Goal: Task Accomplishment & Management: Manage account settings

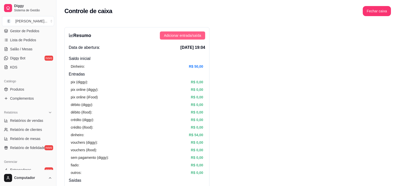
click at [184, 37] on span "Adicionar entrada/saída" at bounding box center [182, 36] width 37 height 6
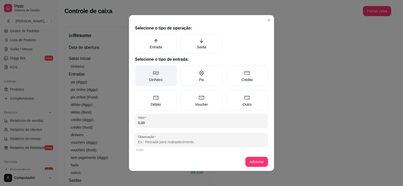
click at [160, 72] on label "Dinheiro" at bounding box center [156, 75] width 42 height 21
click at [139, 69] on button "Dinheiro" at bounding box center [137, 67] width 4 height 4
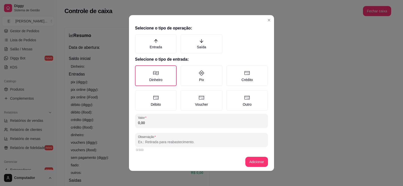
click at [152, 122] on input "0,00" at bounding box center [201, 122] width 127 height 5
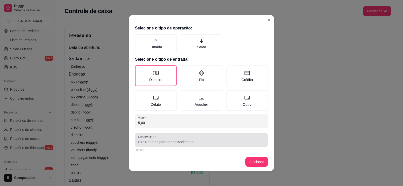
type input "5,00"
click at [154, 140] on input "Observação" at bounding box center [201, 141] width 127 height 5
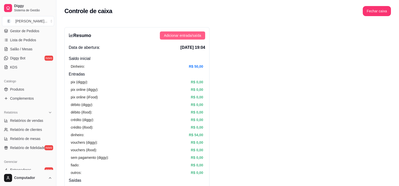
click at [185, 35] on span "Adicionar entrada/saída" at bounding box center [182, 36] width 37 height 6
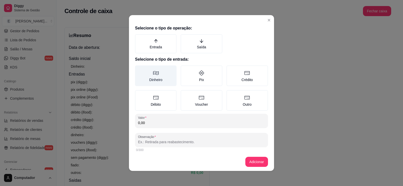
click at [153, 70] on icon at bounding box center [156, 73] width 6 height 6
click at [139, 69] on button "Dinheiro" at bounding box center [137, 67] width 4 height 4
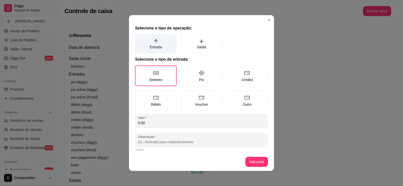
click at [153, 43] on icon "arrow-up" at bounding box center [155, 41] width 5 height 5
click at [139, 38] on button "Entrada" at bounding box center [137, 36] width 4 height 4
click at [145, 122] on input "0,00" at bounding box center [201, 122] width 127 height 5
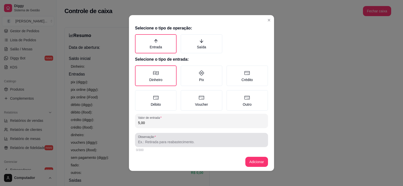
type input "5,00"
click at [148, 144] on input "Observação" at bounding box center [201, 141] width 127 height 5
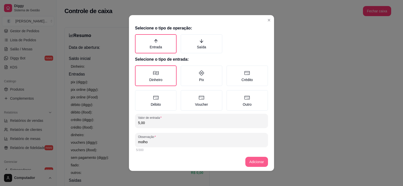
type input "molho"
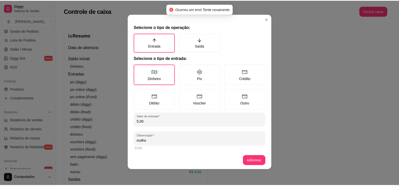
scroll to position [2, 0]
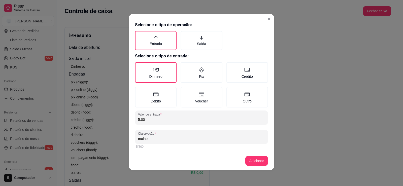
drag, startPoint x: 170, startPoint y: 144, endPoint x: 170, endPoint y: 148, distance: 4.0
click at [170, 145] on div "5/300" at bounding box center [201, 147] width 133 height 6
drag, startPoint x: 169, startPoint y: 150, endPoint x: 166, endPoint y: 150, distance: 3.8
click at [167, 151] on div "Selecione o tipo de operação: Entrada Saída Selecione o tipo de entrada: Dinhei…" at bounding box center [201, 87] width 145 height 130
drag, startPoint x: 163, startPoint y: 150, endPoint x: 159, endPoint y: 141, distance: 9.7
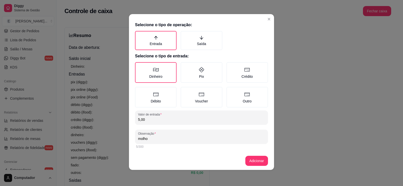
click at [162, 148] on div "Selecione o tipo de operação: Entrada Saída Selecione o tipo de entrada: Dinhei…" at bounding box center [201, 87] width 145 height 130
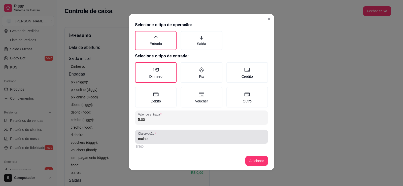
click at [159, 139] on input "molho" at bounding box center [201, 138] width 127 height 5
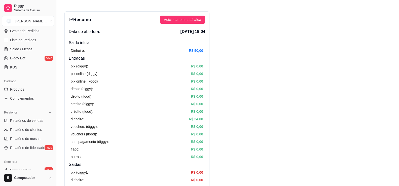
scroll to position [0, 0]
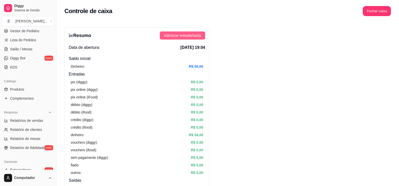
click at [200, 33] on span "Adicionar entrada/saída" at bounding box center [182, 36] width 37 height 6
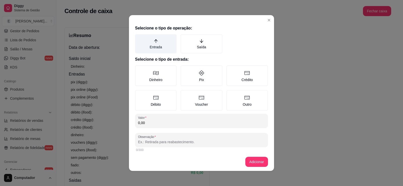
click at [162, 47] on label "Entrada" at bounding box center [156, 43] width 42 height 19
click at [139, 38] on button "Entrada" at bounding box center [137, 36] width 4 height 4
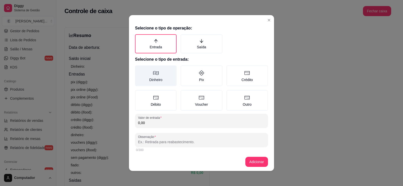
drag, startPoint x: 160, startPoint y: 82, endPoint x: 163, endPoint y: 83, distance: 2.8
click at [161, 82] on label "Dinheiro" at bounding box center [156, 75] width 42 height 21
click at [139, 69] on button "Dinheiro" at bounding box center [137, 67] width 4 height 4
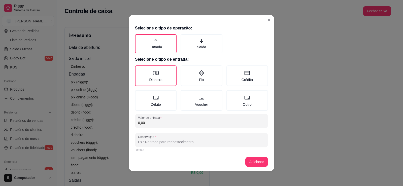
click at [163, 121] on input "0,00" at bounding box center [201, 122] width 127 height 5
type input "5,00"
type button "INFLOW"
type button "MONEY"
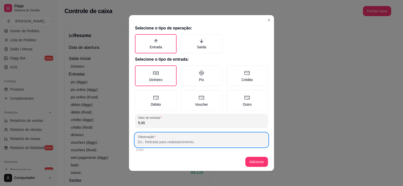
type input ","
type input "molhos"
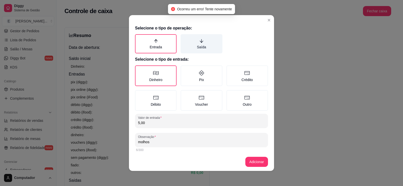
click at [197, 37] on label "Saída" at bounding box center [201, 43] width 42 height 19
click at [184, 37] on button "Saída" at bounding box center [182, 36] width 4 height 4
click at [199, 40] on icon "arrow-down" at bounding box center [201, 41] width 5 height 5
click at [184, 38] on button "Saída" at bounding box center [182, 36] width 4 height 4
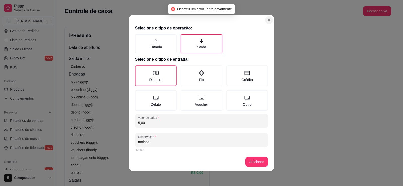
click at [267, 17] on section "Selecione o tipo de operação: INFLOW Entrada Saída Selecione o tipo de entrada:…" at bounding box center [201, 93] width 145 height 156
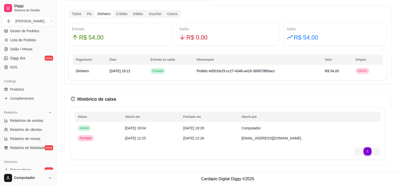
scroll to position [293, 0]
click at [368, 150] on li "1" at bounding box center [367, 151] width 8 height 8
click at [172, 138] on td "[DATE] 12:25" at bounding box center [151, 138] width 58 height 10
click at [87, 138] on span "Fechado" at bounding box center [86, 138] width 14 height 4
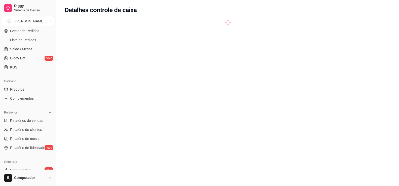
click at [87, 113] on div at bounding box center [227, 113] width 326 height 186
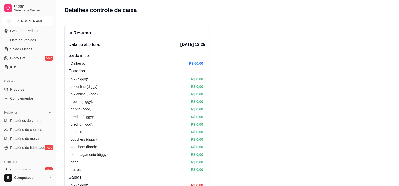
click at [178, 66] on div "Dinheiro: R$ 60,00" at bounding box center [137, 64] width 132 height 6
click at [197, 46] on span "[DATE] 12:25" at bounding box center [192, 45] width 25 height 6
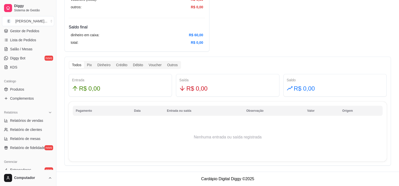
scroll to position [176, 0]
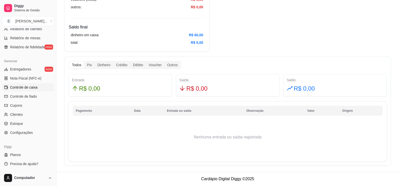
click at [22, 89] on span "Controle de caixa" at bounding box center [23, 87] width 27 height 5
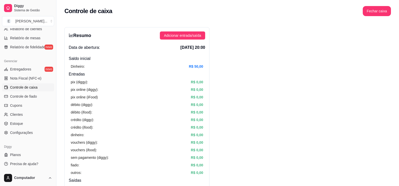
click at [199, 65] on article "R$ 50,00" at bounding box center [196, 67] width 14 height 6
drag, startPoint x: 80, startPoint y: 41, endPoint x: 138, endPoint y: 38, distance: 57.4
click at [82, 41] on div "Resumo Adicionar entrada/saída Data de abertura: [DATE] 20:00 Saldo inícial Din…" at bounding box center [136, 160] width 145 height 266
click at [199, 34] on span "Adicionar entrada/saída" at bounding box center [182, 36] width 37 height 6
drag, startPoint x: 170, startPoint y: 31, endPoint x: 172, endPoint y: 32, distance: 2.6
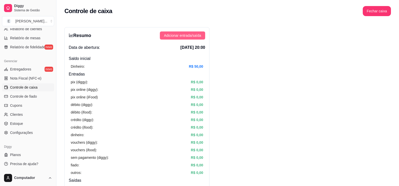
click at [171, 32] on div "Resumo Adicionar entrada/saída Data de abertura: [DATE] 20:00 Saldo inícial Din…" at bounding box center [136, 160] width 145 height 266
click at [172, 33] on span "Adicionar entrada/saída" at bounding box center [182, 36] width 37 height 6
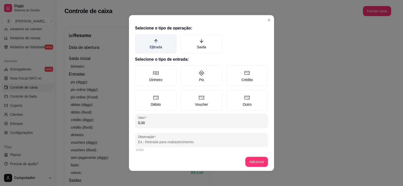
drag, startPoint x: 151, startPoint y: 49, endPoint x: 148, endPoint y: 50, distance: 3.5
click at [148, 50] on label "Entrada" at bounding box center [156, 43] width 42 height 19
drag, startPoint x: 155, startPoint y: 45, endPoint x: 169, endPoint y: 64, distance: 23.8
click at [155, 45] on label "Entrada" at bounding box center [156, 43] width 42 height 19
click at [139, 38] on button "Entrada" at bounding box center [137, 36] width 4 height 4
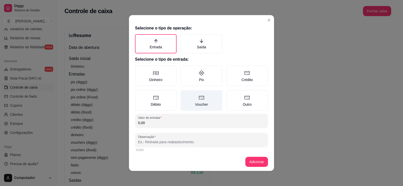
drag, startPoint x: 167, startPoint y: 77, endPoint x: 179, endPoint y: 95, distance: 21.6
click at [173, 78] on label "Dinheiro" at bounding box center [156, 75] width 42 height 21
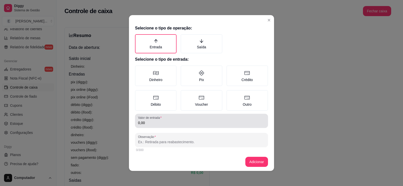
click at [176, 127] on div "Valor de entrada 0,00" at bounding box center [201, 121] width 133 height 14
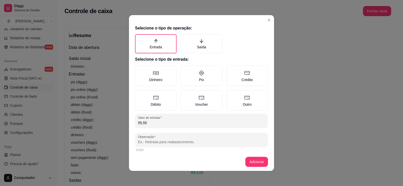
drag, startPoint x: 176, startPoint y: 125, endPoint x: 116, endPoint y: 128, distance: 60.0
click at [117, 129] on div "Selecione o tipo de operação: Entrada Saída Selecione o tipo de entrada: Dinhei…" at bounding box center [201, 93] width 403 height 186
type input "94,50"
click at [189, 74] on label "Pix" at bounding box center [201, 75] width 42 height 21
click at [184, 69] on button "Pix" at bounding box center [182, 67] width 4 height 4
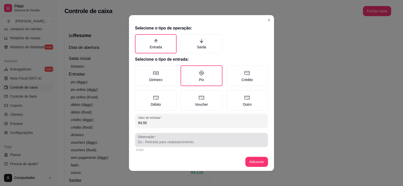
click at [167, 143] on input "Observação" at bounding box center [201, 141] width 127 height 5
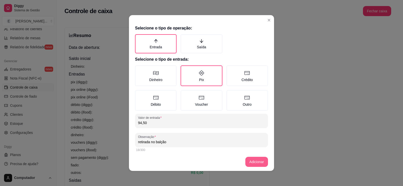
type input "retirada no balção"
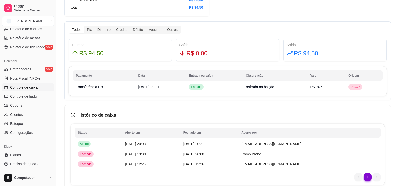
scroll to position [252, 0]
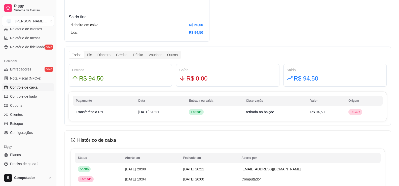
click at [198, 33] on article "R$ 94,50" at bounding box center [196, 33] width 14 height 6
click at [274, 111] on span "retirada no balção" at bounding box center [260, 112] width 28 height 4
click at [273, 111] on span "retirada no balção" at bounding box center [260, 112] width 28 height 4
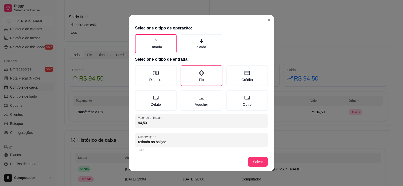
click at [162, 143] on input "retirada no balção" at bounding box center [201, 141] width 127 height 5
type input "retirada no balcão"
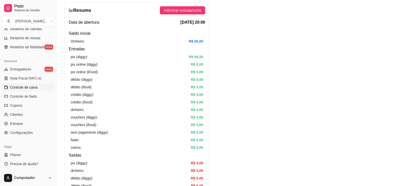
scroll to position [0, 0]
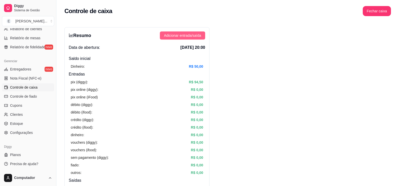
click at [188, 35] on span "Adicionar entrada/saída" at bounding box center [182, 36] width 37 height 6
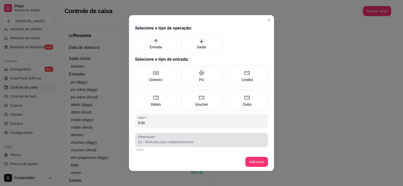
drag, startPoint x: 145, startPoint y: 142, endPoint x: 141, endPoint y: 135, distance: 8.3
click at [145, 141] on input "Observação" at bounding box center [201, 141] width 127 height 5
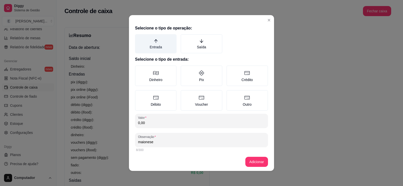
type input "maionese"
click at [160, 46] on label "Entrada" at bounding box center [156, 43] width 42 height 19
click at [139, 38] on button "Entrada" at bounding box center [137, 36] width 4 height 4
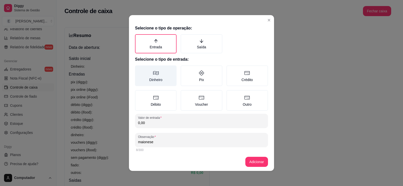
click at [151, 80] on label "Dinheiro" at bounding box center [156, 75] width 42 height 21
click at [139, 69] on button "Dinheiro" at bounding box center [137, 67] width 4 height 4
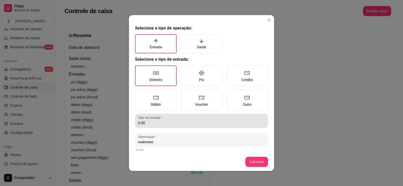
click at [173, 126] on div "Valor de entrada 0,00" at bounding box center [201, 121] width 133 height 14
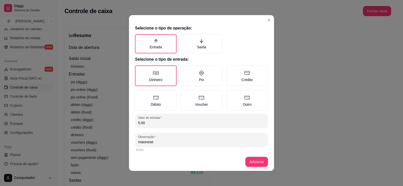
type input "5,00"
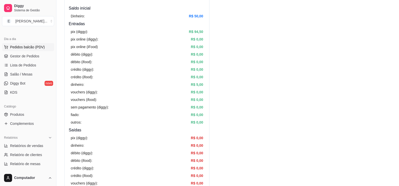
scroll to position [25, 0]
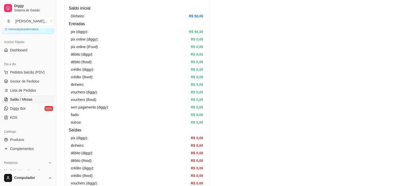
click at [23, 102] on link "Salão / Mesas" at bounding box center [28, 99] width 52 height 8
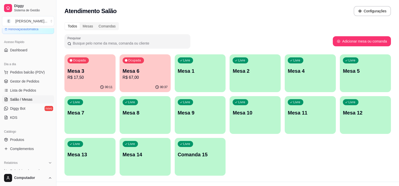
click at [141, 68] on p "Mesa 6" at bounding box center [145, 70] width 45 height 7
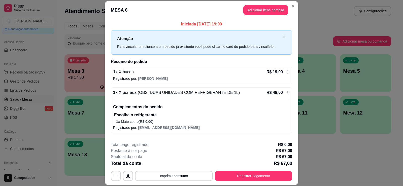
scroll to position [26, 0]
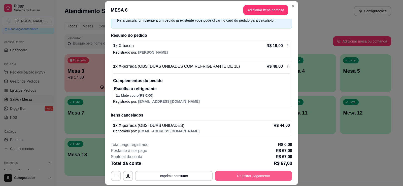
click at [234, 174] on button "Registrar pagamento" at bounding box center [253, 176] width 77 height 10
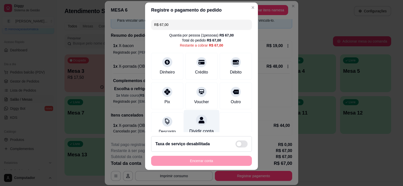
scroll to position [15, 0]
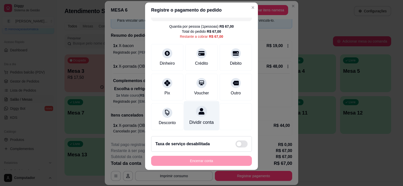
click at [201, 107] on div "Dividir conta" at bounding box center [201, 115] width 35 height 29
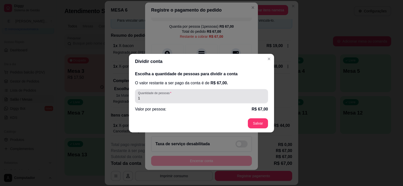
click at [166, 98] on input "1" at bounding box center [201, 98] width 127 height 5
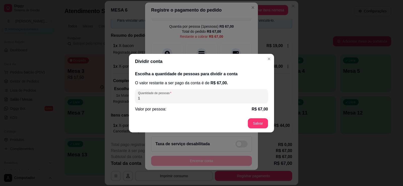
drag, startPoint x: 167, startPoint y: 98, endPoint x: 23, endPoint y: 108, distance: 144.3
click at [23, 108] on div "Dividir conta Escolha a quantidade de pessoas para dividir a conta O valor rest…" at bounding box center [201, 93] width 403 height 186
type input "3"
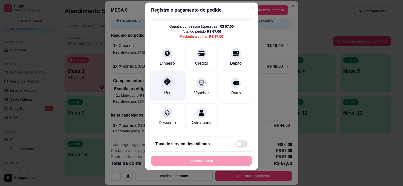
click at [172, 78] on div "Pix" at bounding box center [166, 85] width 35 height 29
click at [168, 77] on div at bounding box center [167, 81] width 11 height 11
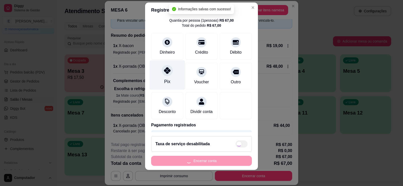
type input "R$ 0,00"
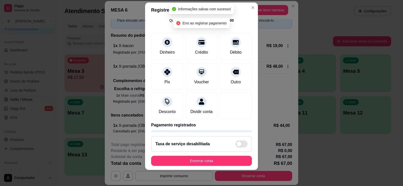
scroll to position [36, 0]
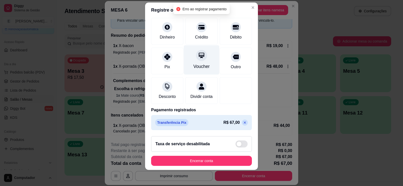
click at [203, 63] on div "Voucher" at bounding box center [201, 66] width 16 height 7
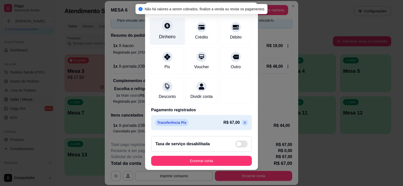
scroll to position [0, 0]
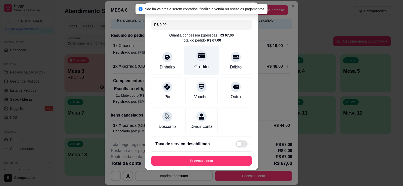
click at [200, 61] on div "Crédito" at bounding box center [201, 60] width 35 height 29
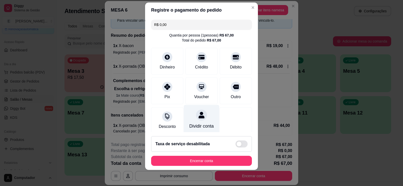
scroll to position [36, 0]
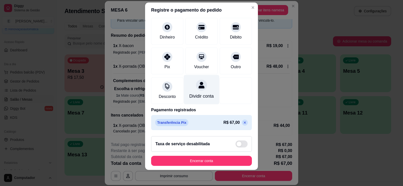
click at [190, 93] on div "Dividir conta" at bounding box center [201, 96] width 24 height 7
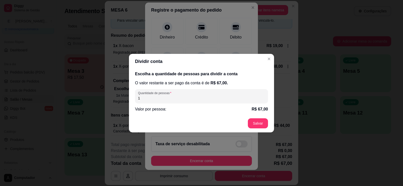
drag, startPoint x: 176, startPoint y: 95, endPoint x: 189, endPoint y: 98, distance: 13.7
click at [174, 100] on input "1" at bounding box center [201, 98] width 127 height 5
drag, startPoint x: 191, startPoint y: 83, endPoint x: 218, endPoint y: 73, distance: 28.6
click at [193, 83] on p "O valor restante a ser pago da conta é de R$ 67,00 ." at bounding box center [201, 83] width 133 height 6
click at [193, 77] on h2 "Escolha a quantidade de pessoas para dividir a conta" at bounding box center [201, 74] width 133 height 6
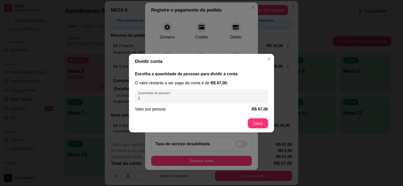
click at [168, 100] on input "1" at bounding box center [201, 98] width 127 height 5
type input "2"
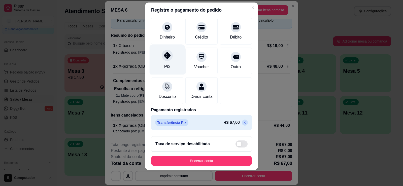
click at [166, 52] on icon at bounding box center [167, 55] width 7 height 7
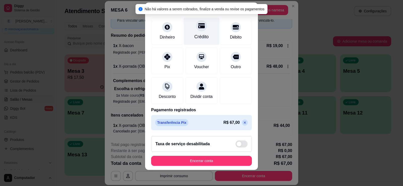
click at [198, 23] on icon at bounding box center [201, 25] width 7 height 5
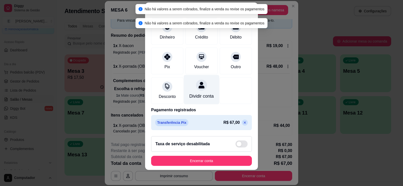
click at [196, 93] on div "Dividir conta" at bounding box center [201, 96] width 24 height 7
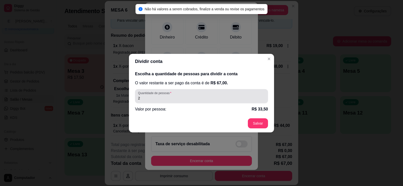
click at [222, 95] on div "2" at bounding box center [201, 96] width 127 height 10
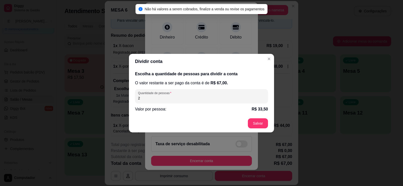
drag, startPoint x: 213, startPoint y: 98, endPoint x: 206, endPoint y: 97, distance: 6.6
click at [209, 97] on input "2" at bounding box center [201, 98] width 127 height 5
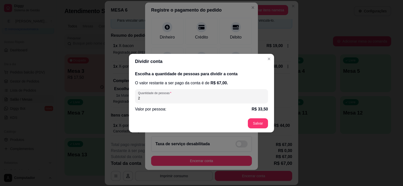
drag, startPoint x: 200, startPoint y: 97, endPoint x: 157, endPoint y: 106, distance: 43.3
click at [157, 106] on div "Escolha a quantidade de pessoas para dividir a conta O valor restante a ser pag…" at bounding box center [201, 91] width 145 height 45
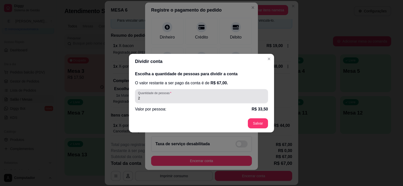
drag, startPoint x: 155, startPoint y: 103, endPoint x: 150, endPoint y: 101, distance: 5.3
click at [150, 102] on div "Quantidade de pessoas 2" at bounding box center [201, 96] width 133 height 14
click at [150, 101] on div "Quantidade de pessoas 2" at bounding box center [201, 96] width 133 height 14
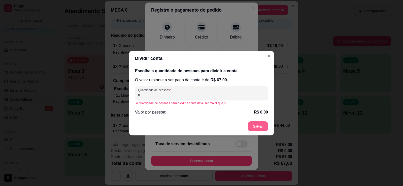
type input "0"
click at [261, 126] on button "Salvar" at bounding box center [258, 126] width 20 height 10
click at [174, 111] on div "Escolha a quantidade de pessoas para dividir a conta O valor restante a ser pag…" at bounding box center [201, 91] width 145 height 51
drag, startPoint x: 174, startPoint y: 109, endPoint x: 181, endPoint y: 114, distance: 8.9
click at [174, 113] on div "Valor por pessoa: R$ 0,00" at bounding box center [201, 112] width 133 height 6
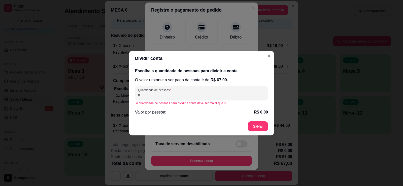
drag, startPoint x: 257, startPoint y: 108, endPoint x: 259, endPoint y: 97, distance: 11.1
click at [259, 97] on div "Escolha a quantidade de pessoas para dividir a conta O valor restante a ser pag…" at bounding box center [201, 91] width 145 height 51
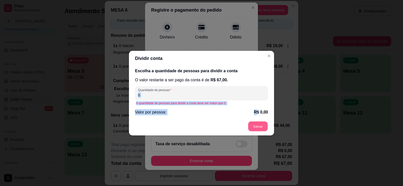
click at [259, 125] on button "Salvar" at bounding box center [258, 126] width 20 height 10
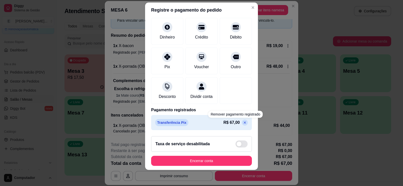
click at [226, 123] on p "R$ 67,00" at bounding box center [231, 123] width 16 height 6
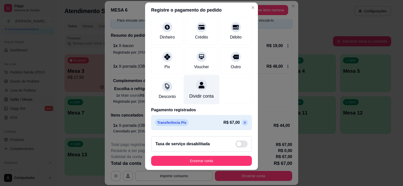
drag, startPoint x: 224, startPoint y: 122, endPoint x: 203, endPoint y: 81, distance: 46.3
click at [219, 117] on div "Transferência Pix R$ 67,00" at bounding box center [201, 122] width 101 height 15
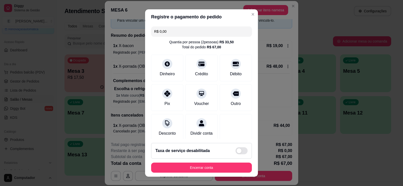
click at [211, 44] on div "Quantia por pessoa ( 2 pessoas) R$ 33,50" at bounding box center [201, 42] width 64 height 5
click at [213, 31] on input "R$ 0,00" at bounding box center [201, 31] width 95 height 10
drag, startPoint x: 201, startPoint y: 35, endPoint x: 180, endPoint y: 38, distance: 21.7
click at [180, 38] on div "R$ 0,00 Quantia por pessoa ( 2 pessoas) R$ 33,50 Total do pedido R$ 67,00 Dinhe…" at bounding box center [201, 81] width 113 height 114
click at [180, 32] on input "R$ 0,00" at bounding box center [201, 31] width 95 height 10
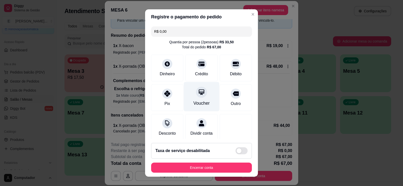
scroll to position [7, 0]
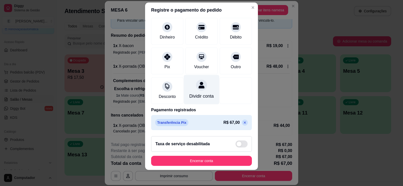
click at [186, 76] on div "Dividir conta" at bounding box center [201, 89] width 35 height 29
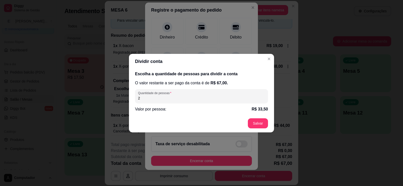
click at [202, 98] on input "2" at bounding box center [201, 98] width 127 height 5
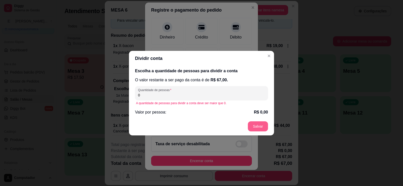
type input "0"
click at [259, 124] on button "Salvar" at bounding box center [258, 126] width 20 height 10
click at [258, 124] on button "Salvar" at bounding box center [258, 126] width 20 height 10
click at [188, 94] on input "0" at bounding box center [201, 95] width 127 height 5
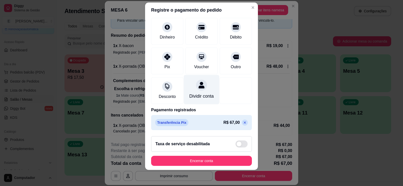
click at [203, 82] on div "Dividir conta" at bounding box center [201, 89] width 35 height 29
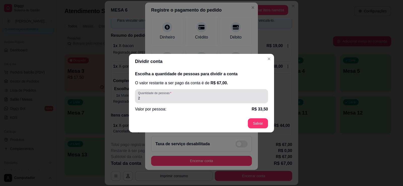
click at [224, 98] on input "2" at bounding box center [201, 98] width 127 height 5
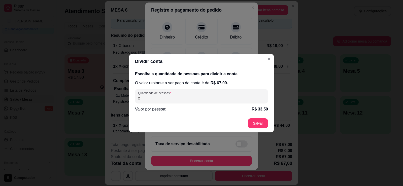
drag, startPoint x: 219, startPoint y: 98, endPoint x: 172, endPoint y: 102, distance: 47.2
click at [172, 103] on div "Quantidade de pessoas 2" at bounding box center [201, 96] width 133 height 14
type input "1"
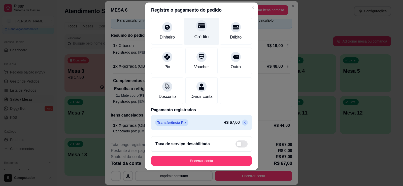
scroll to position [0, 0]
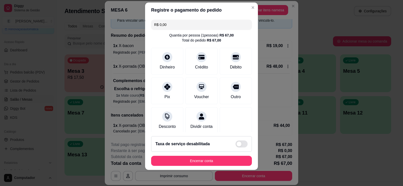
click at [187, 30] on div "R$ 0,00 Quantia por pessoa ( 1 pessoas) R$ 67,00 Total do pedido R$ 67,00 Dinhe…" at bounding box center [201, 75] width 113 height 114
click at [186, 27] on input "R$ 0,00" at bounding box center [201, 25] width 95 height 10
drag, startPoint x: 167, startPoint y: 88, endPoint x: 184, endPoint y: 85, distance: 17.1
click at [168, 88] on div at bounding box center [167, 87] width 10 height 10
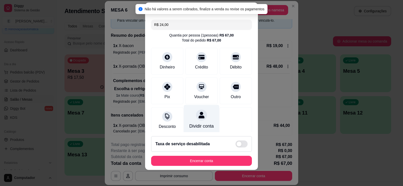
scroll to position [36, 0]
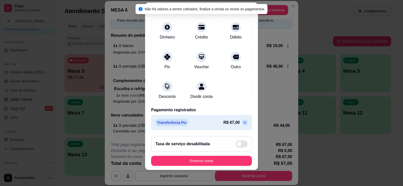
click at [244, 123] on icon at bounding box center [245, 123] width 2 height 2
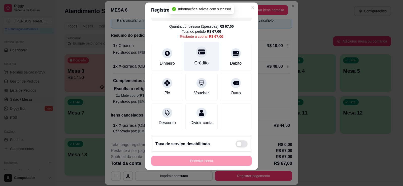
scroll to position [0, 0]
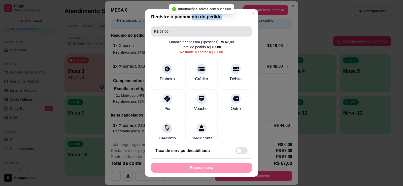
drag, startPoint x: 187, startPoint y: 24, endPoint x: 186, endPoint y: 35, distance: 11.1
click at [186, 32] on section "Registre o pagamento do pedido R$ 67,00 Quantia por pessoa ( 1 pessoas) R$ 67,0…" at bounding box center [201, 92] width 113 height 167
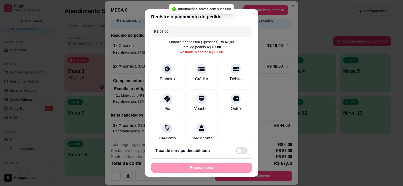
click at [186, 35] on input "R$ 67,00" at bounding box center [201, 31] width 95 height 10
drag, startPoint x: 186, startPoint y: 35, endPoint x: 163, endPoint y: 37, distance: 23.8
click at [163, 37] on div "R$ 67,00 Quantia por pessoa ( 1 pessoas) R$ 67,00 Total do pedido R$ 67,00 Rest…" at bounding box center [201, 81] width 113 height 114
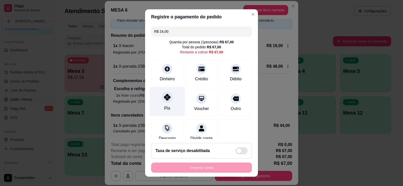
click at [171, 97] on div "Pix" at bounding box center [166, 101] width 35 height 29
click at [157, 35] on input "R$ 43,00" at bounding box center [201, 31] width 95 height 10
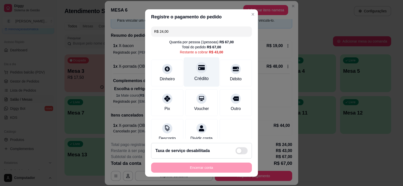
scroll to position [25, 0]
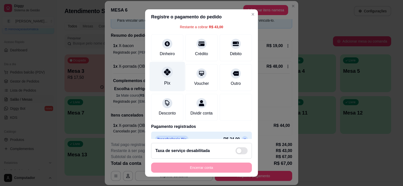
click at [176, 72] on div "Pix" at bounding box center [166, 76] width 35 height 29
click at [172, 73] on div "Pix" at bounding box center [166, 76] width 35 height 29
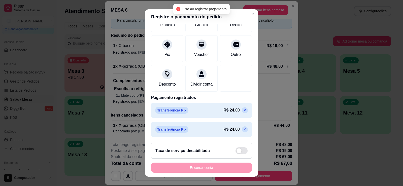
scroll to position [0, 0]
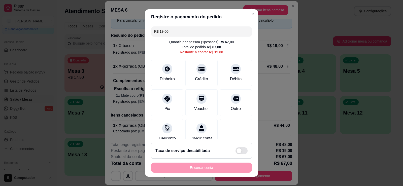
click at [182, 29] on input "R$ 19,00" at bounding box center [201, 31] width 95 height 10
drag, startPoint x: 182, startPoint y: 30, endPoint x: 164, endPoint y: 33, distance: 19.1
click at [152, 32] on div "R$ 19,00" at bounding box center [201, 31] width 101 height 10
drag, startPoint x: 193, startPoint y: 31, endPoint x: 194, endPoint y: 36, distance: 4.6
click at [193, 32] on input "R$ 19,00" at bounding box center [201, 31] width 95 height 10
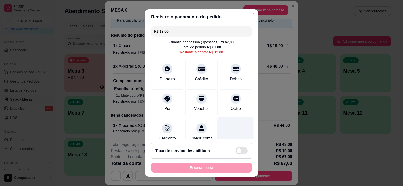
drag, startPoint x: 242, startPoint y: 136, endPoint x: 240, endPoint y: 134, distance: 3.4
click at [241, 135] on div at bounding box center [235, 131] width 35 height 29
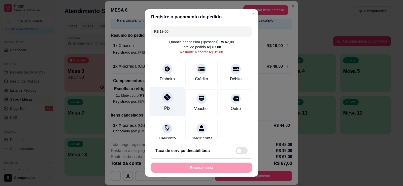
click at [164, 110] on div "Pix" at bounding box center [167, 108] width 6 height 7
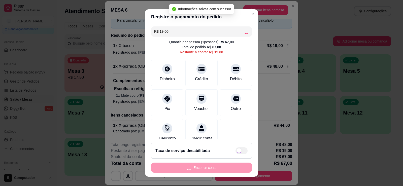
type input "R$ 0,00"
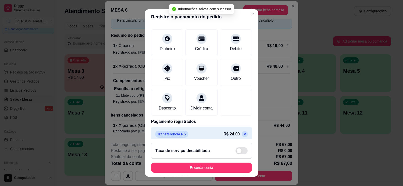
scroll to position [74, 0]
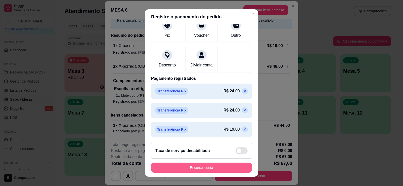
click at [220, 164] on button "Encerrar conta" at bounding box center [201, 168] width 101 height 10
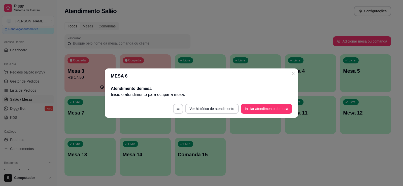
scroll to position [0, 0]
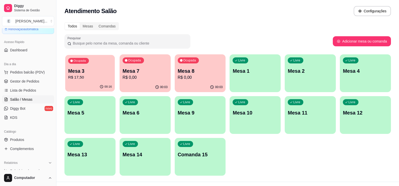
click at [87, 76] on p "R$ 17,50" at bounding box center [90, 77] width 44 height 6
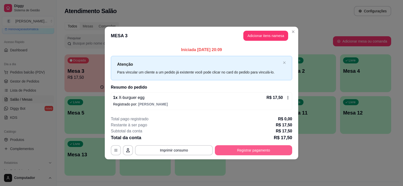
click at [226, 149] on button "Registrar pagamento" at bounding box center [253, 150] width 77 height 10
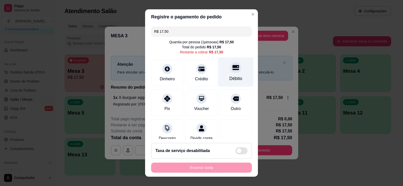
click at [220, 76] on div "Débito" at bounding box center [235, 71] width 35 height 29
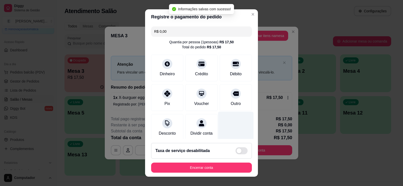
type input "R$ 0,00"
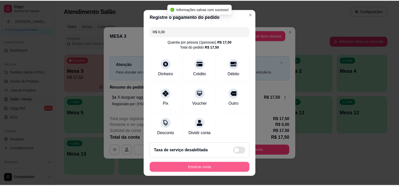
scroll to position [7, 0]
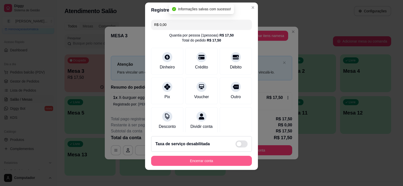
click at [233, 161] on button "Encerrar conta" at bounding box center [201, 161] width 101 height 10
